Goal: Find specific page/section: Find specific page/section

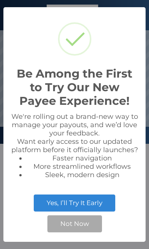
scroll to position [144, 149]
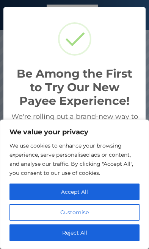
click at [40, 193] on button "Accept All" at bounding box center [74, 192] width 130 height 17
checkbox input "true"
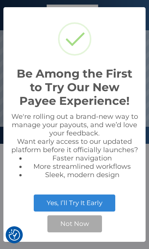
click at [73, 229] on button "Not Now" at bounding box center [74, 223] width 54 height 17
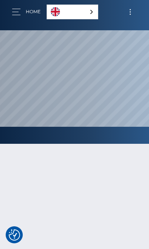
click at [78, 15] on link "English" at bounding box center [72, 12] width 51 height 14
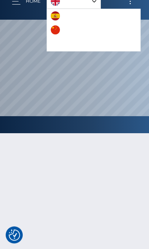
scroll to position [0, 0]
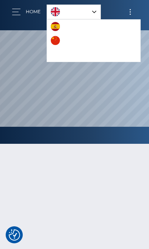
click at [16, 13] on button "button" at bounding box center [19, 12] width 14 height 10
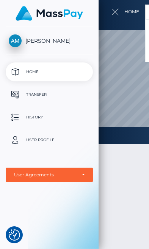
click at [71, 93] on p "Transfer" at bounding box center [49, 94] width 81 height 11
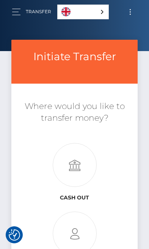
click at [98, 15] on link "English" at bounding box center [83, 12] width 51 height 14
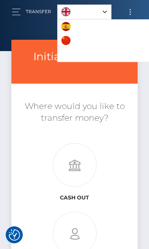
click at [92, 44] on link "中文 (简体)" at bounding box center [81, 41] width 46 height 14
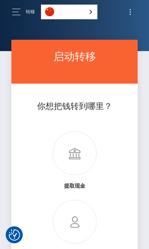
click at [83, 10] on link "中文 (简体)" at bounding box center [69, 12] width 56 height 14
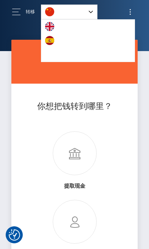
click at [75, 28] on link "English" at bounding box center [61, 27] width 41 height 14
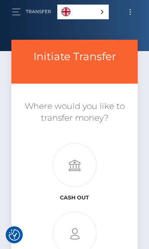
click at [130, 12] on button "Toggle navigation" at bounding box center [130, 12] width 14 height 10
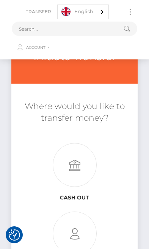
click at [46, 48] on link "Account" at bounding box center [74, 48] width 124 height 16
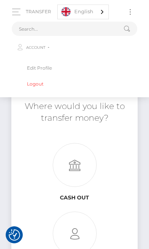
click at [18, 8] on button "button" at bounding box center [19, 12] width 14 height 10
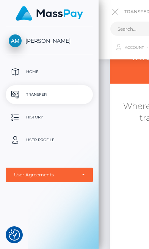
click at [59, 142] on p "User Profile" at bounding box center [49, 139] width 81 height 11
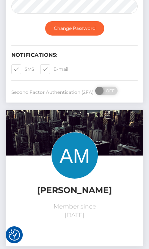
scroll to position [463, 0]
